Goal: Transaction & Acquisition: Purchase product/service

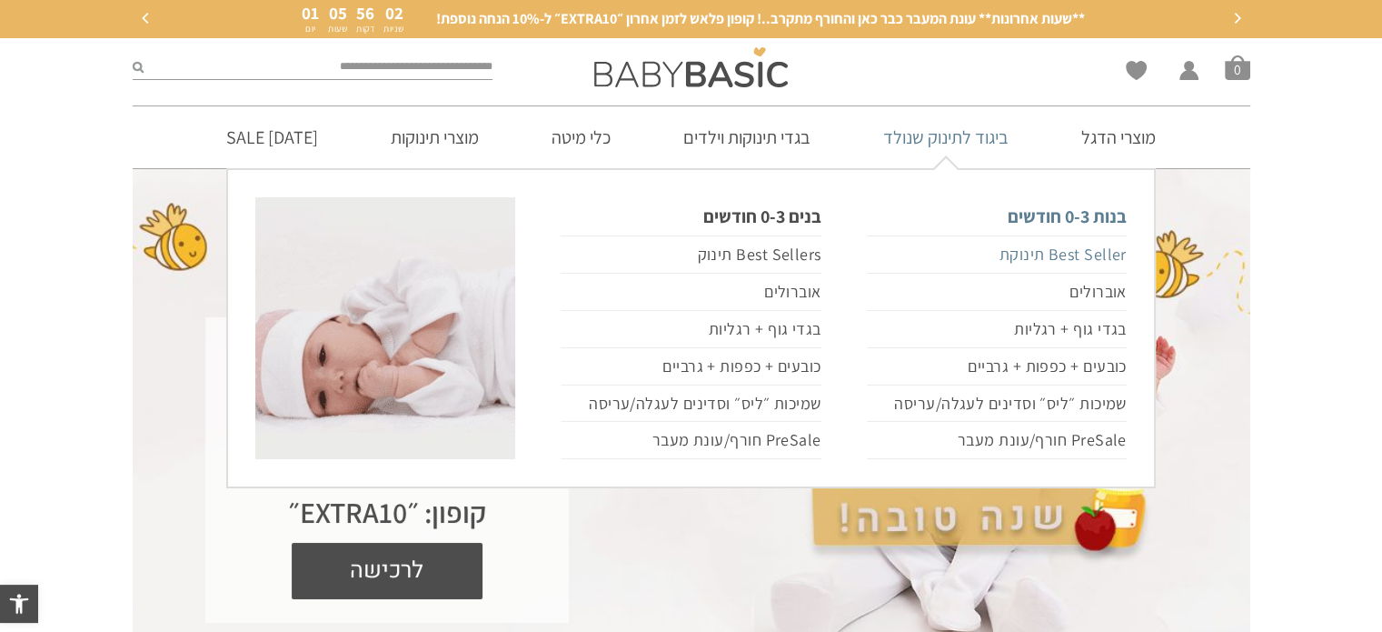
click at [1083, 253] on link "Best Seller תינוקת" at bounding box center [997, 254] width 260 height 38
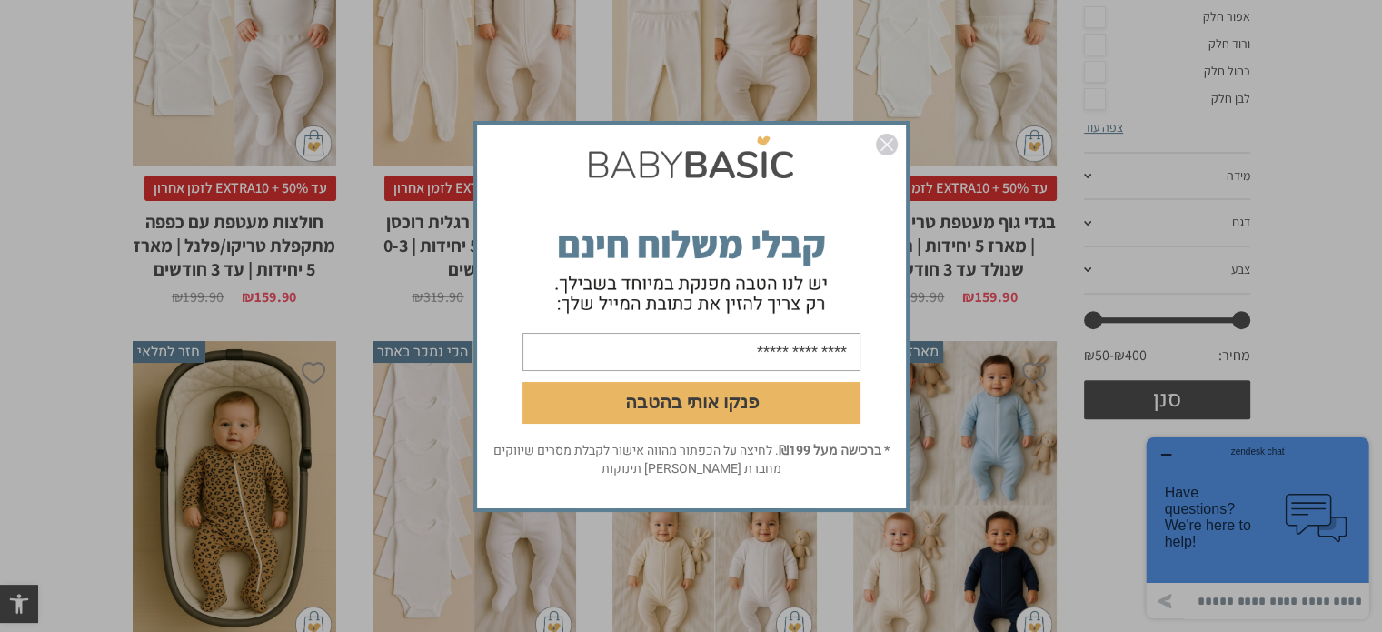
scroll to position [567, 0]
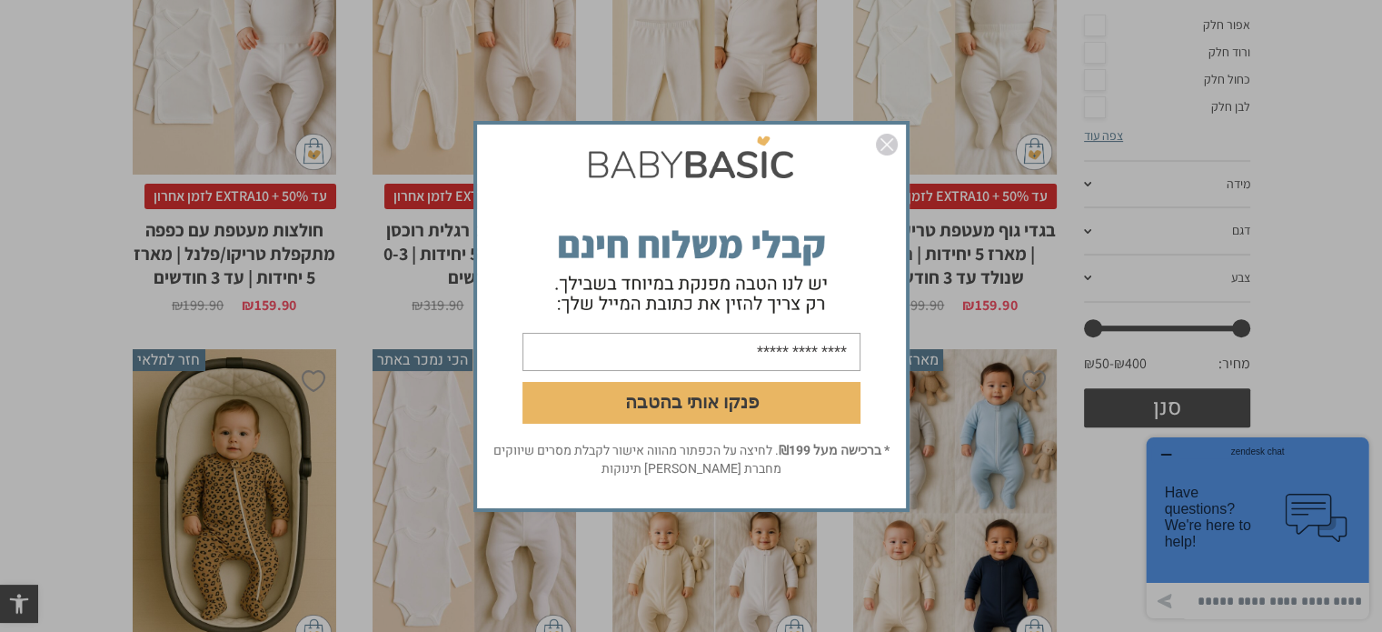
click at [731, 352] on input "email" at bounding box center [692, 351] width 338 height 38
type input "**********"
click at [713, 406] on button "פנקו אותי בהטבה" at bounding box center [692, 402] width 338 height 42
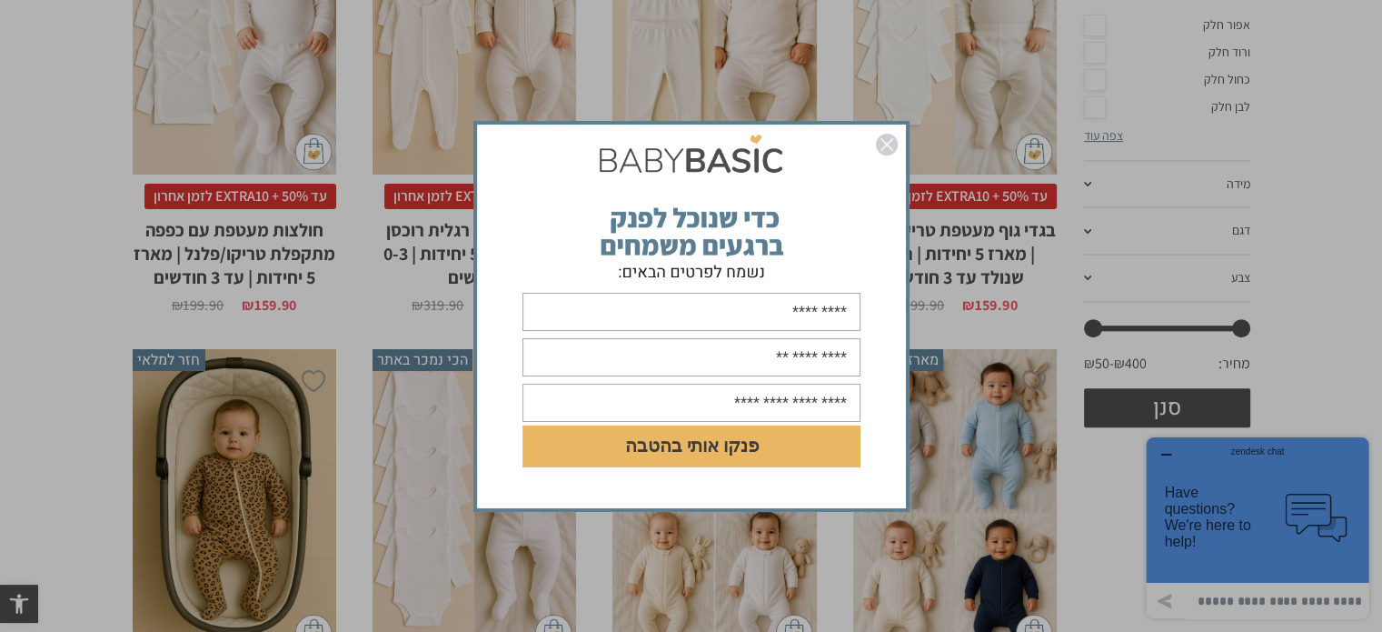
click at [748, 309] on input "text" at bounding box center [692, 312] width 338 height 38
click at [890, 143] on img "סגור" at bounding box center [887, 145] width 22 height 22
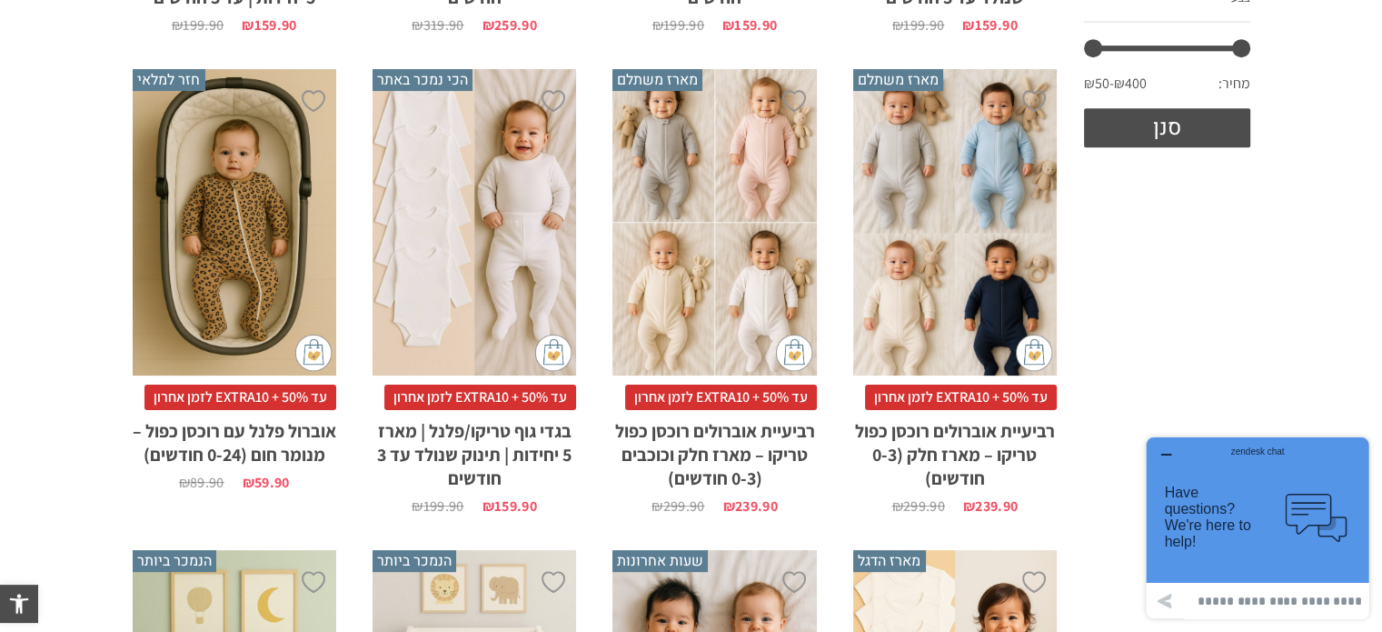
scroll to position [0, 0]
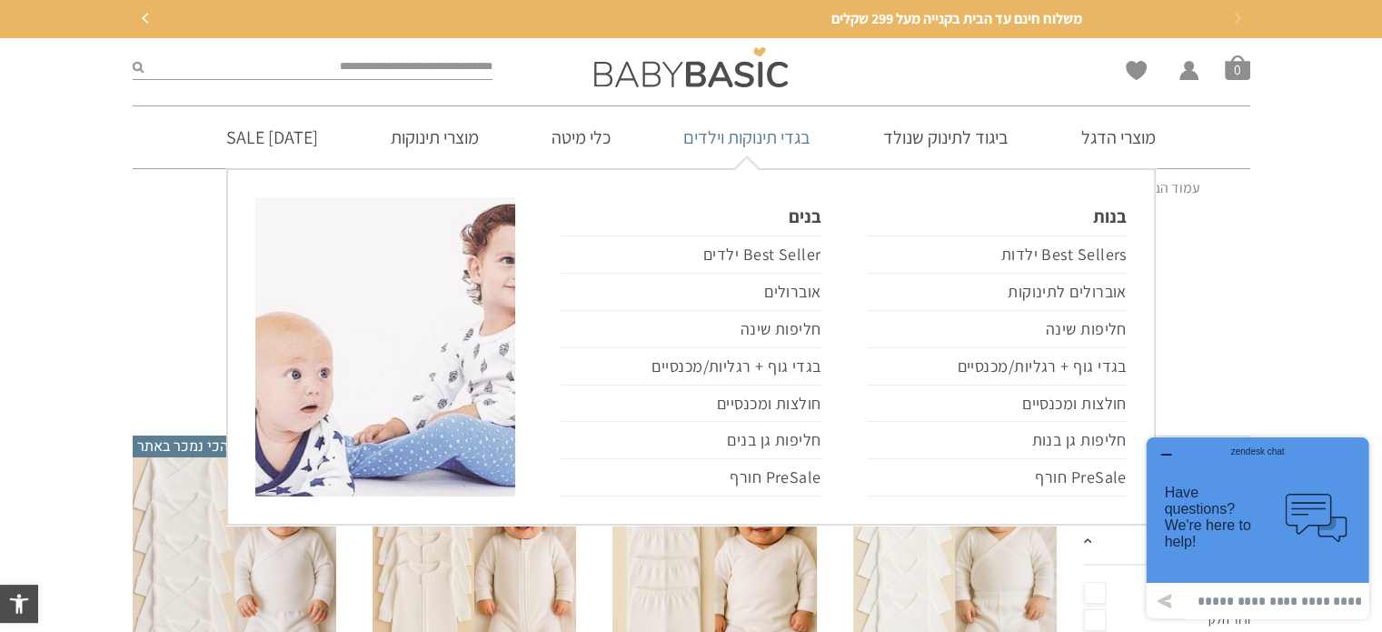
click at [753, 143] on link "בגדי תינוקות וילדים" at bounding box center [747, 137] width 182 height 62
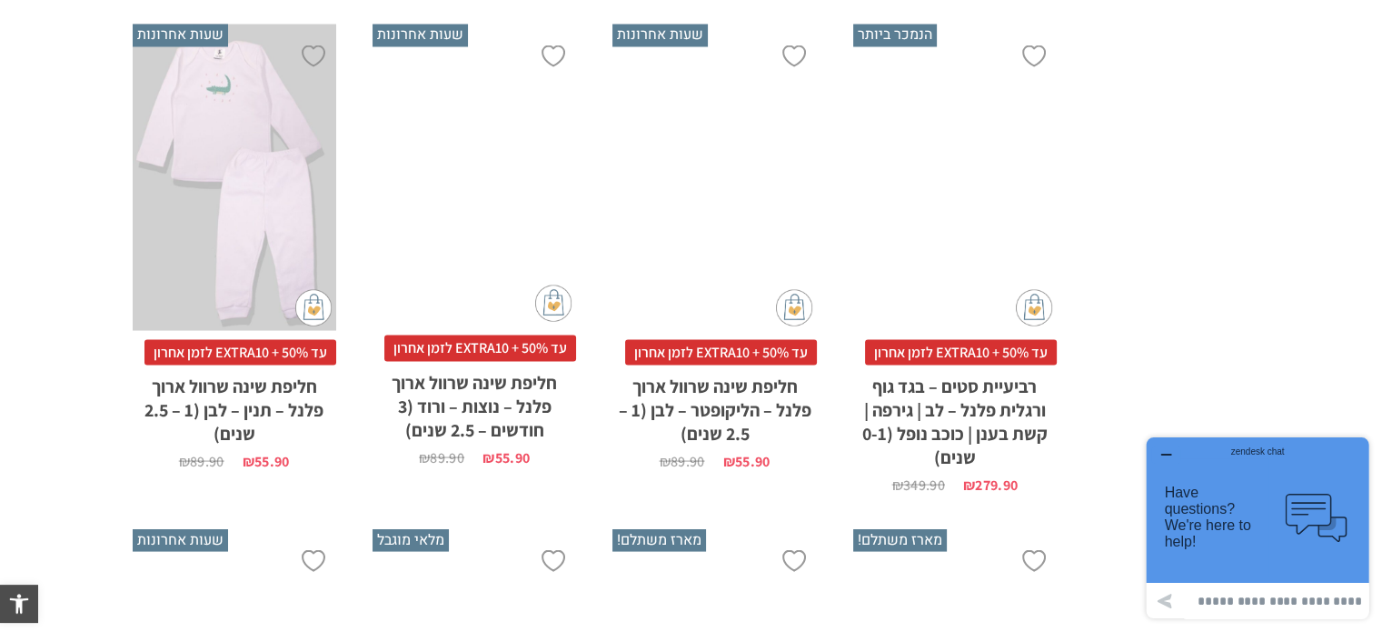
scroll to position [3955, 0]
